Goal: Task Accomplishment & Management: Manage account settings

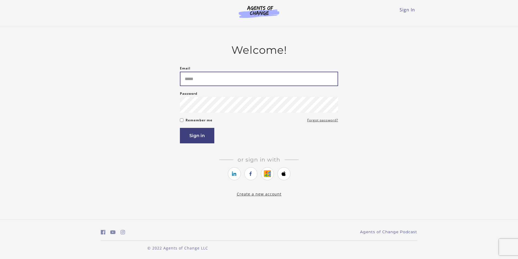
click at [220, 74] on input "Email" at bounding box center [259, 79] width 158 height 14
type input "**********"
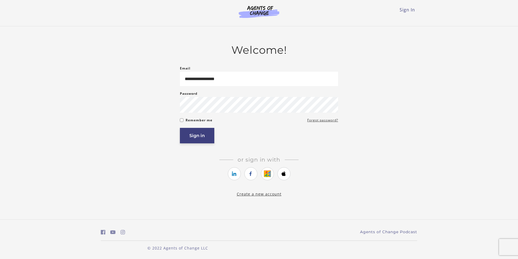
click at [200, 137] on button "Sign in" at bounding box center [197, 135] width 34 height 15
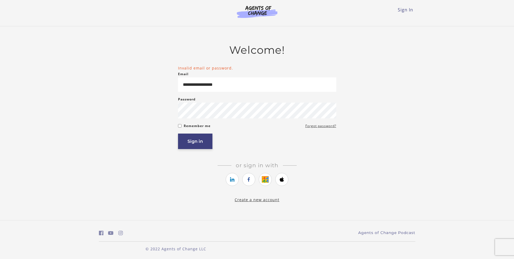
click at [198, 139] on button "Sign in" at bounding box center [195, 140] width 34 height 15
click at [191, 144] on button "Sign in" at bounding box center [195, 140] width 34 height 15
click at [195, 142] on button "Sign in" at bounding box center [195, 140] width 34 height 15
click at [195, 143] on button "Sign in" at bounding box center [195, 140] width 34 height 15
